Goal: Task Accomplishment & Management: Complete application form

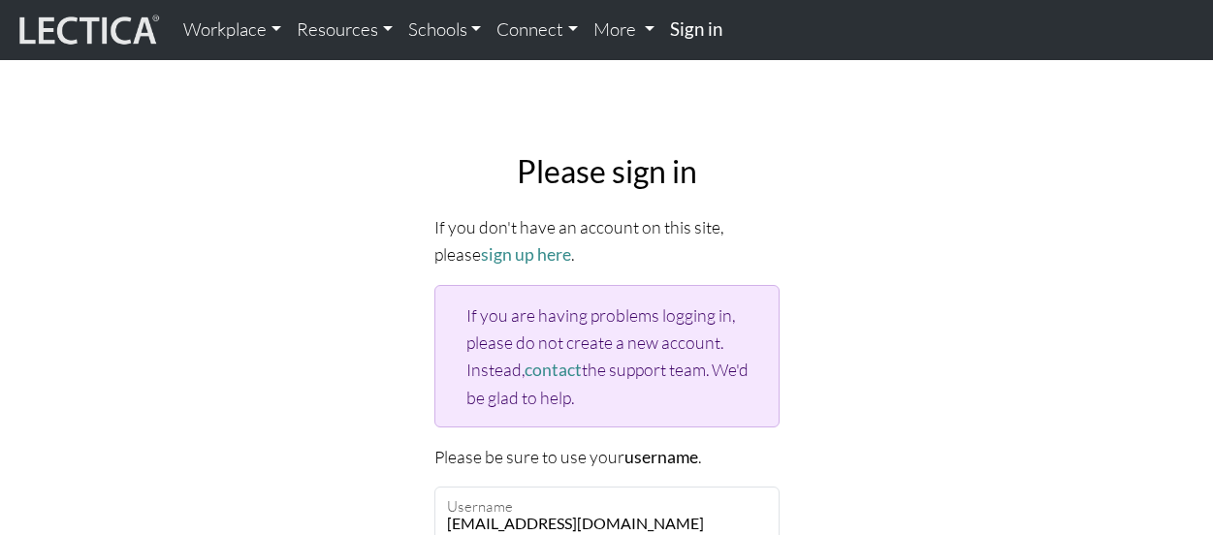
scroll to position [207, 0]
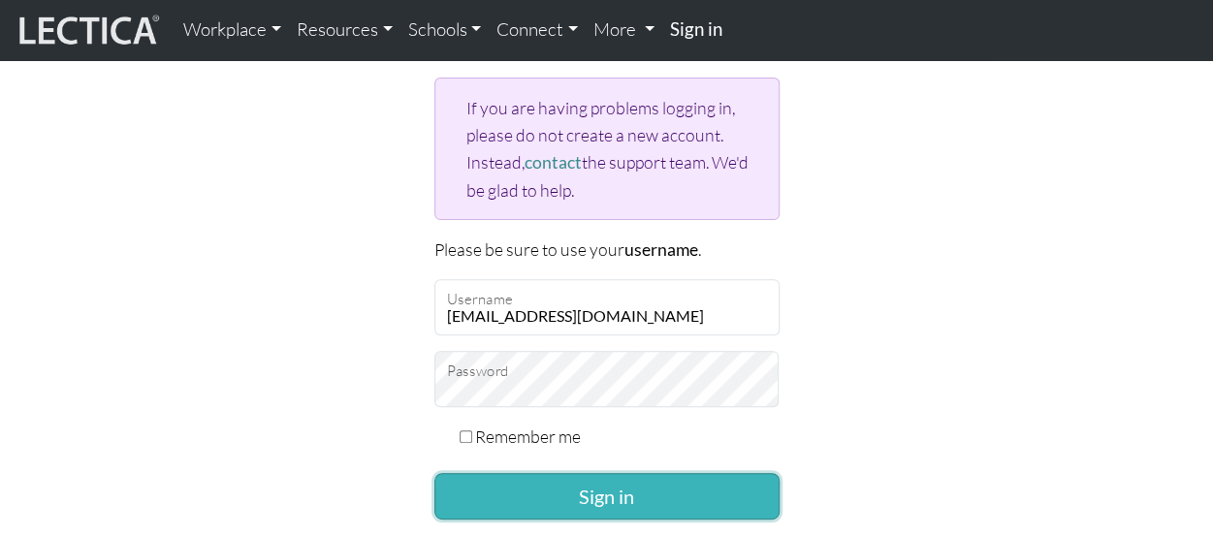
click at [644, 503] on button "Sign in" at bounding box center [606, 496] width 345 height 47
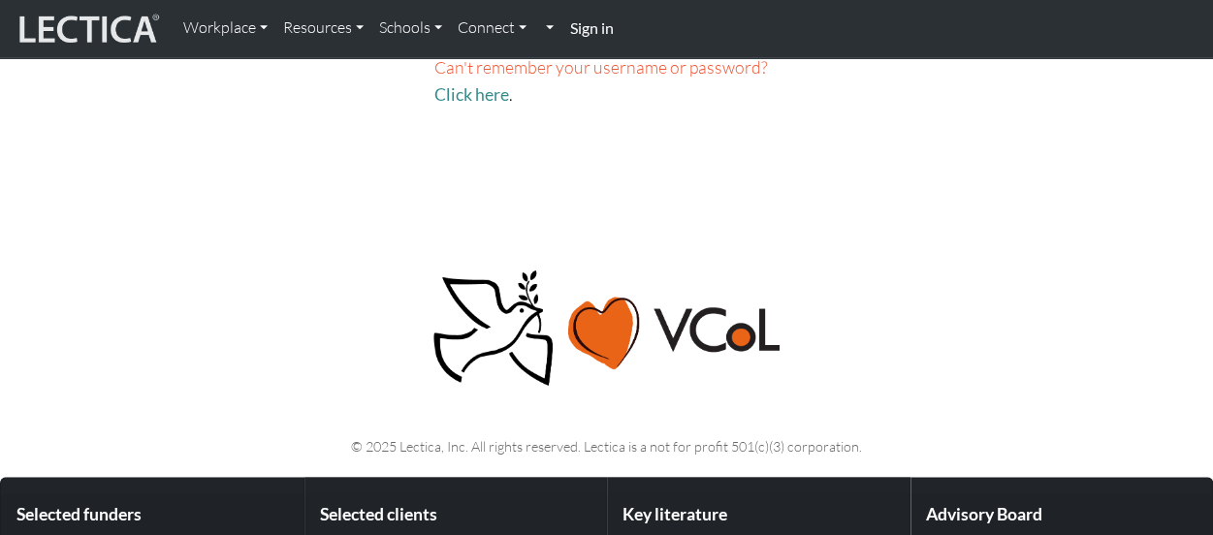
scroll to position [582, 0]
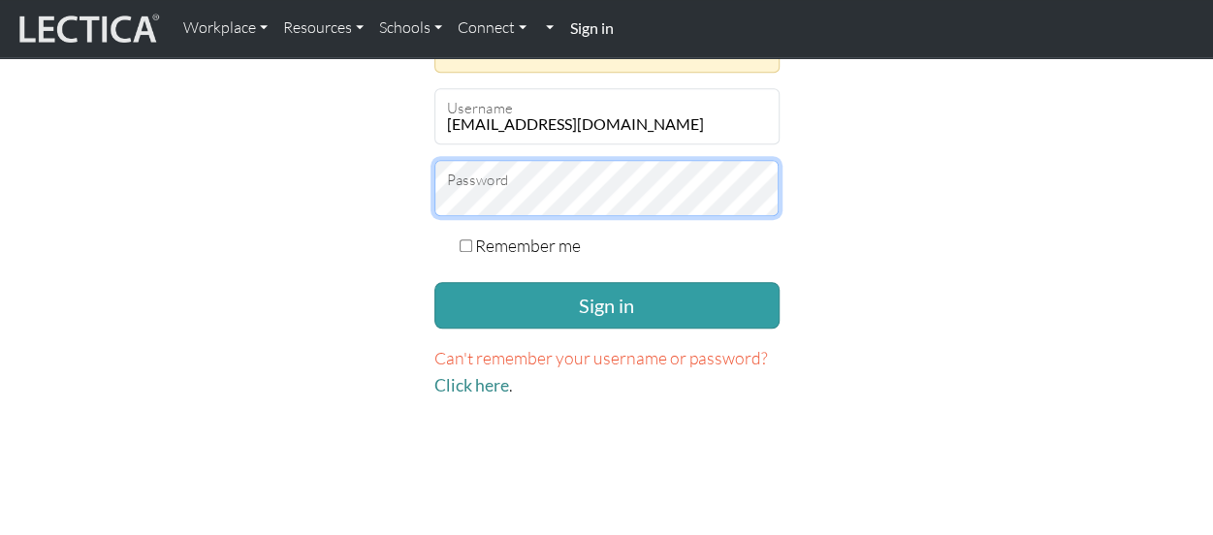
click at [434, 282] on button "Sign in" at bounding box center [606, 305] width 345 height 47
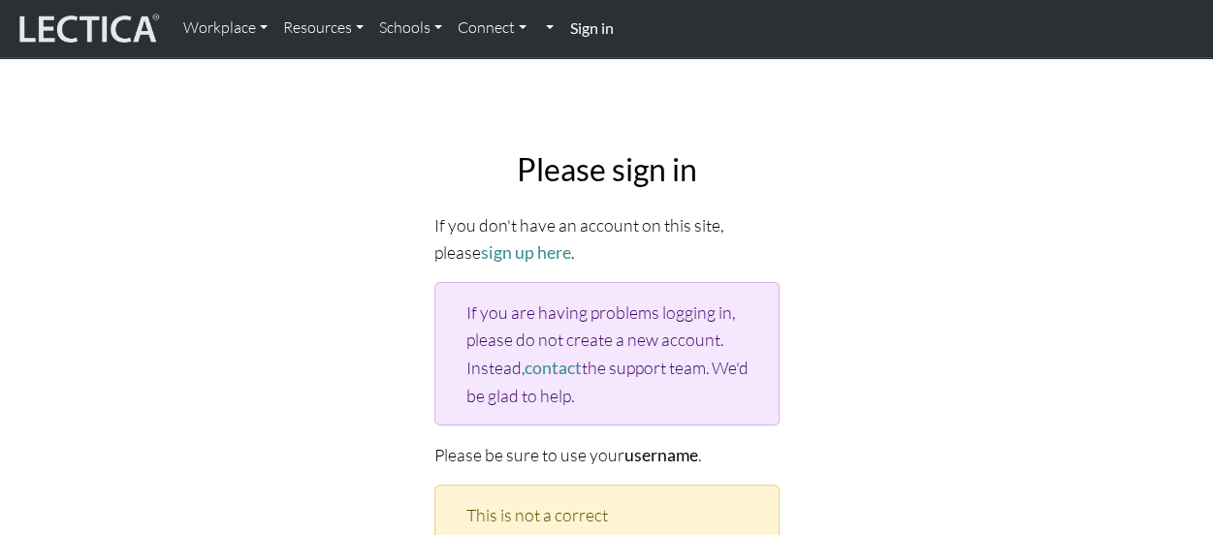
scroll to position [291, 0]
